Goal: Complete application form

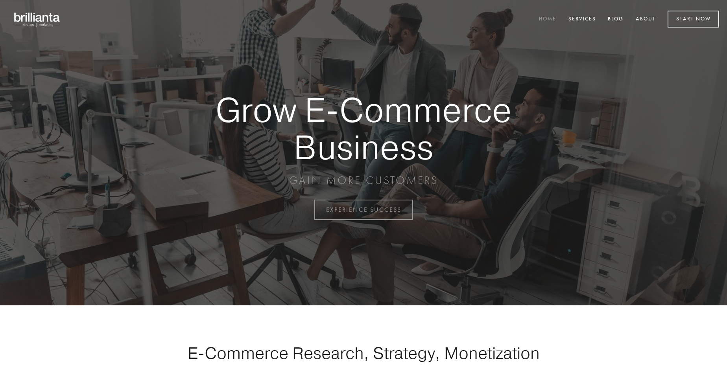
scroll to position [2062, 0]
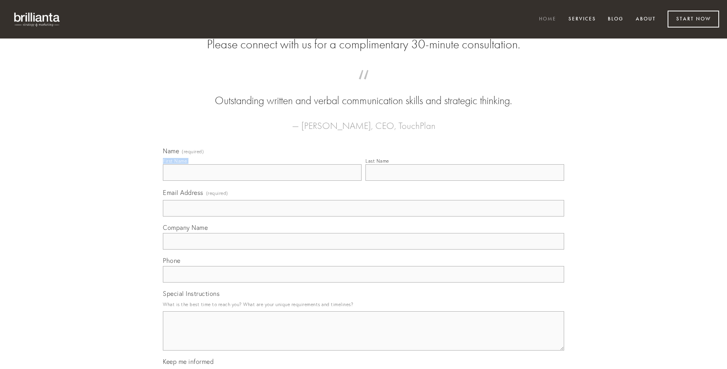
type input "[PERSON_NAME]"
click at [464, 181] on input "Last Name" at bounding box center [464, 172] width 199 height 17
type input "[PERSON_NAME]"
click at [363, 217] on input "Email Address (required)" at bounding box center [363, 208] width 401 height 17
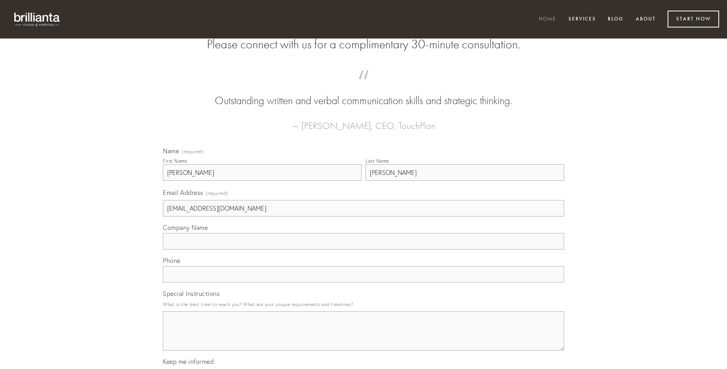
type input "[EMAIL_ADDRESS][DOMAIN_NAME]"
click at [363, 250] on input "Company Name" at bounding box center [363, 241] width 401 height 17
type input "aer"
click at [363, 283] on input "text" at bounding box center [363, 274] width 401 height 17
click at [363, 338] on textarea "Special Instructions" at bounding box center [363, 330] width 401 height 39
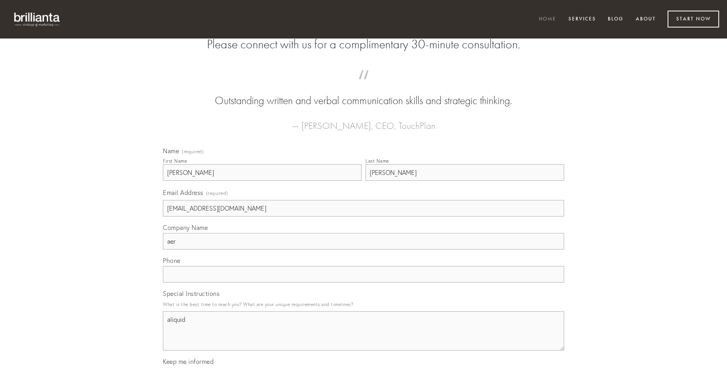
type textarea "aliquid"
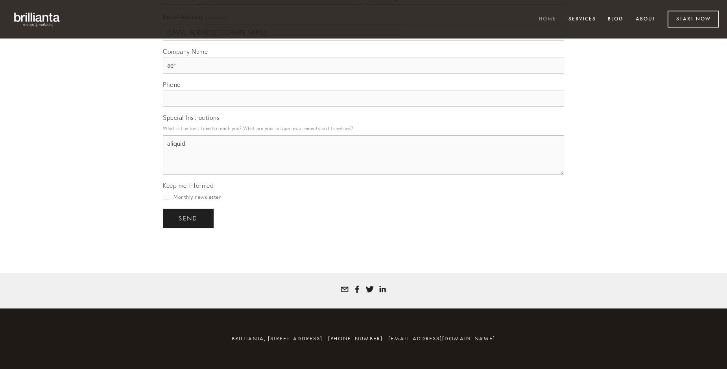
click at [189, 218] on span "send" at bounding box center [188, 218] width 19 height 7
